Goal: Navigation & Orientation: Find specific page/section

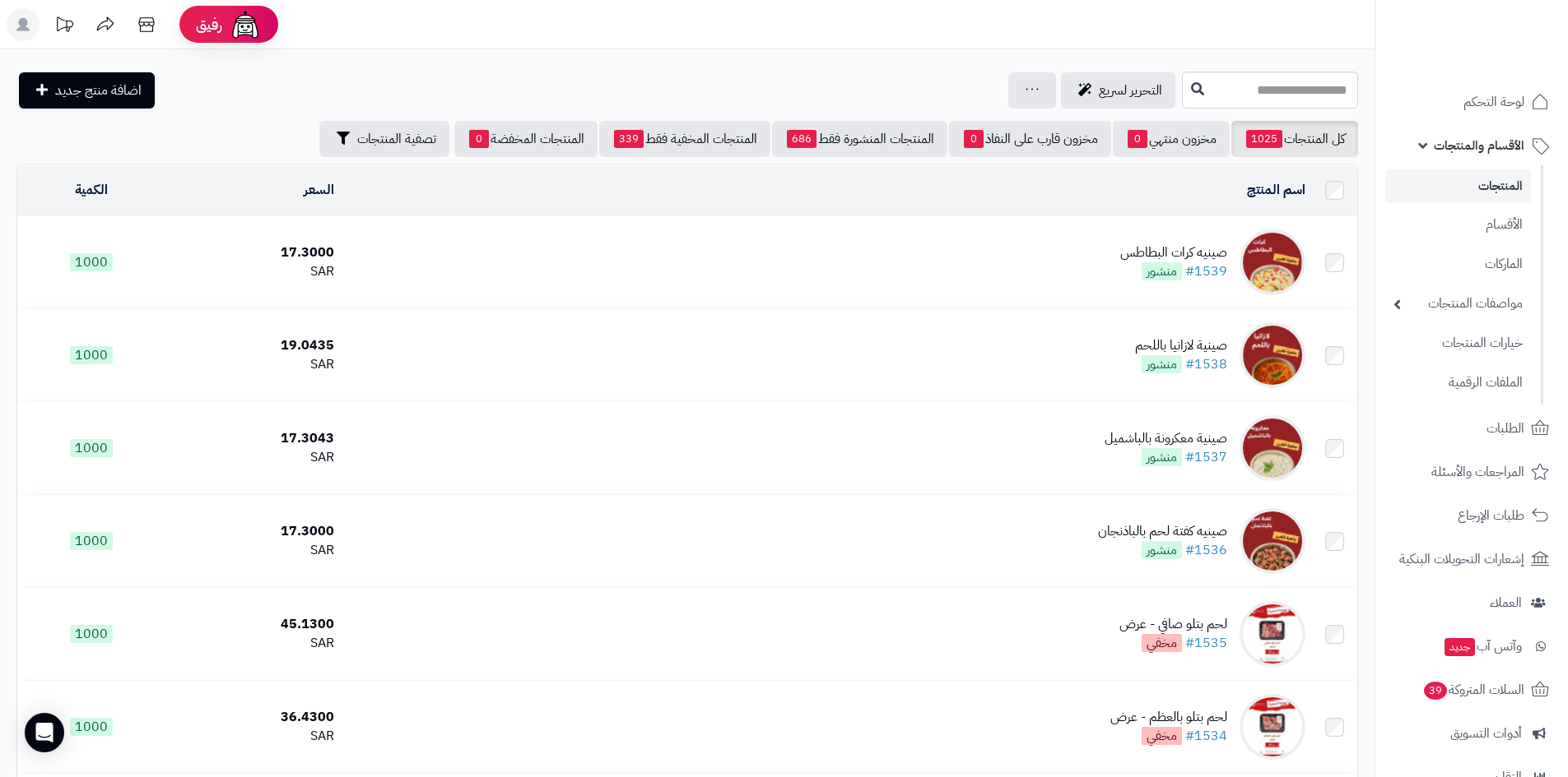
click at [1507, 82] on nav "لوحة التحكم الأقسام والمنتجات المنتجات الأقسام الماركات مواصفات المنتجات مواصفا…" at bounding box center [1470, 408] width 193 height 777
click at [1505, 94] on span "لوحة التحكم" at bounding box center [1494, 101] width 60 height 23
